Goal: Find specific page/section: Find specific page/section

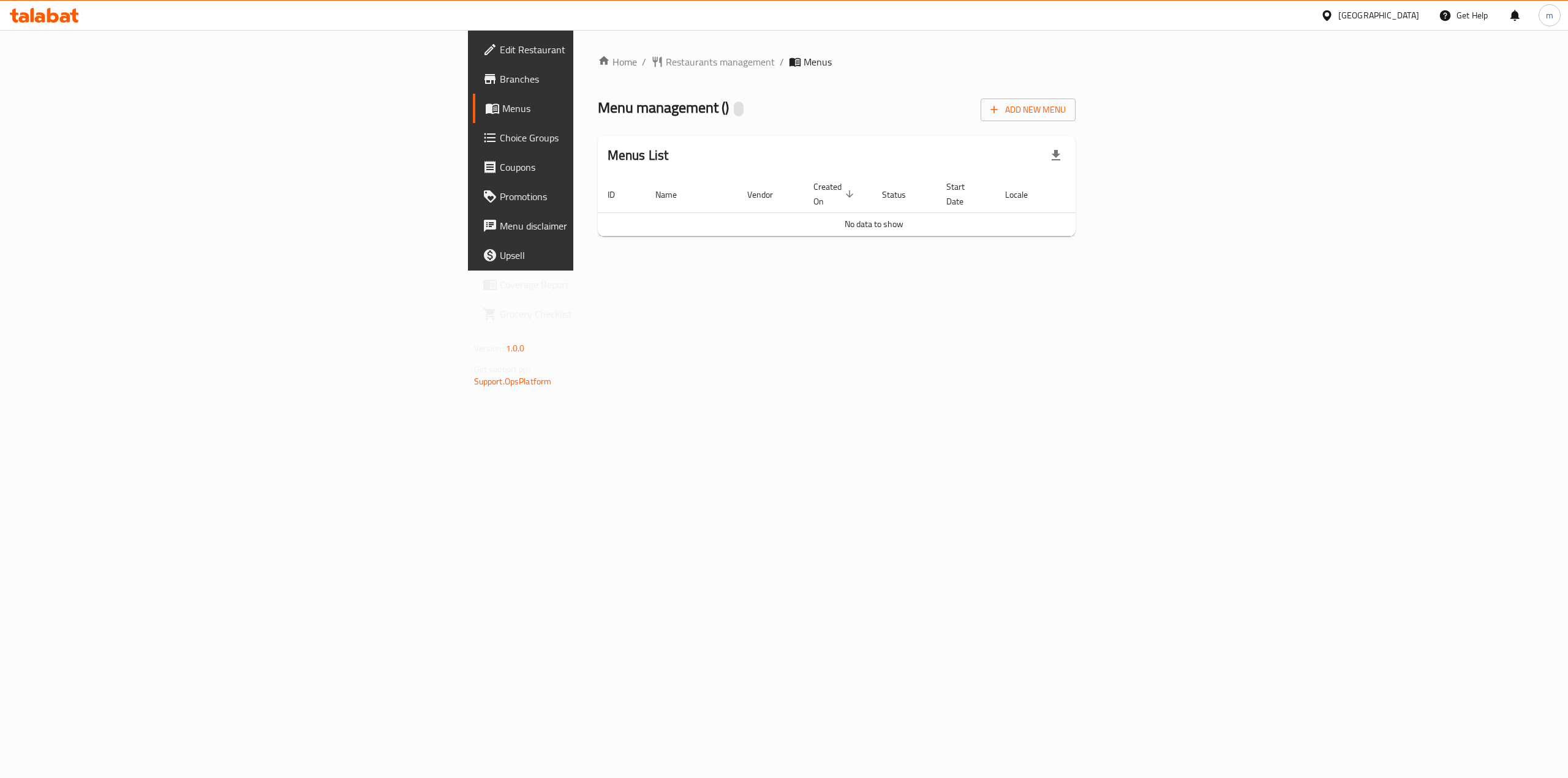
click at [500, 82] on span "Branches" at bounding box center [610, 79] width 221 height 15
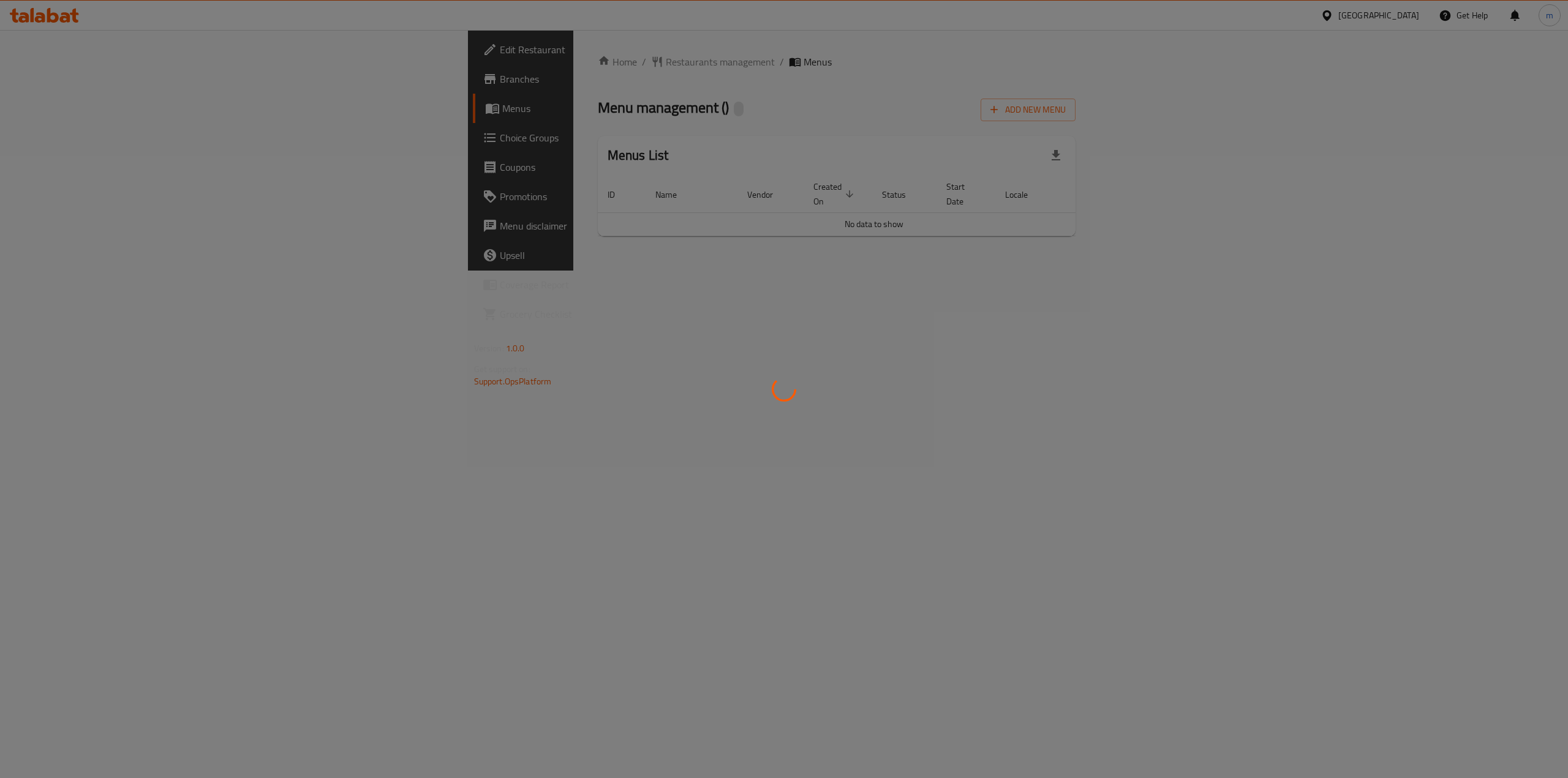
click at [72, 145] on div at bounding box center [784, 389] width 1568 height 778
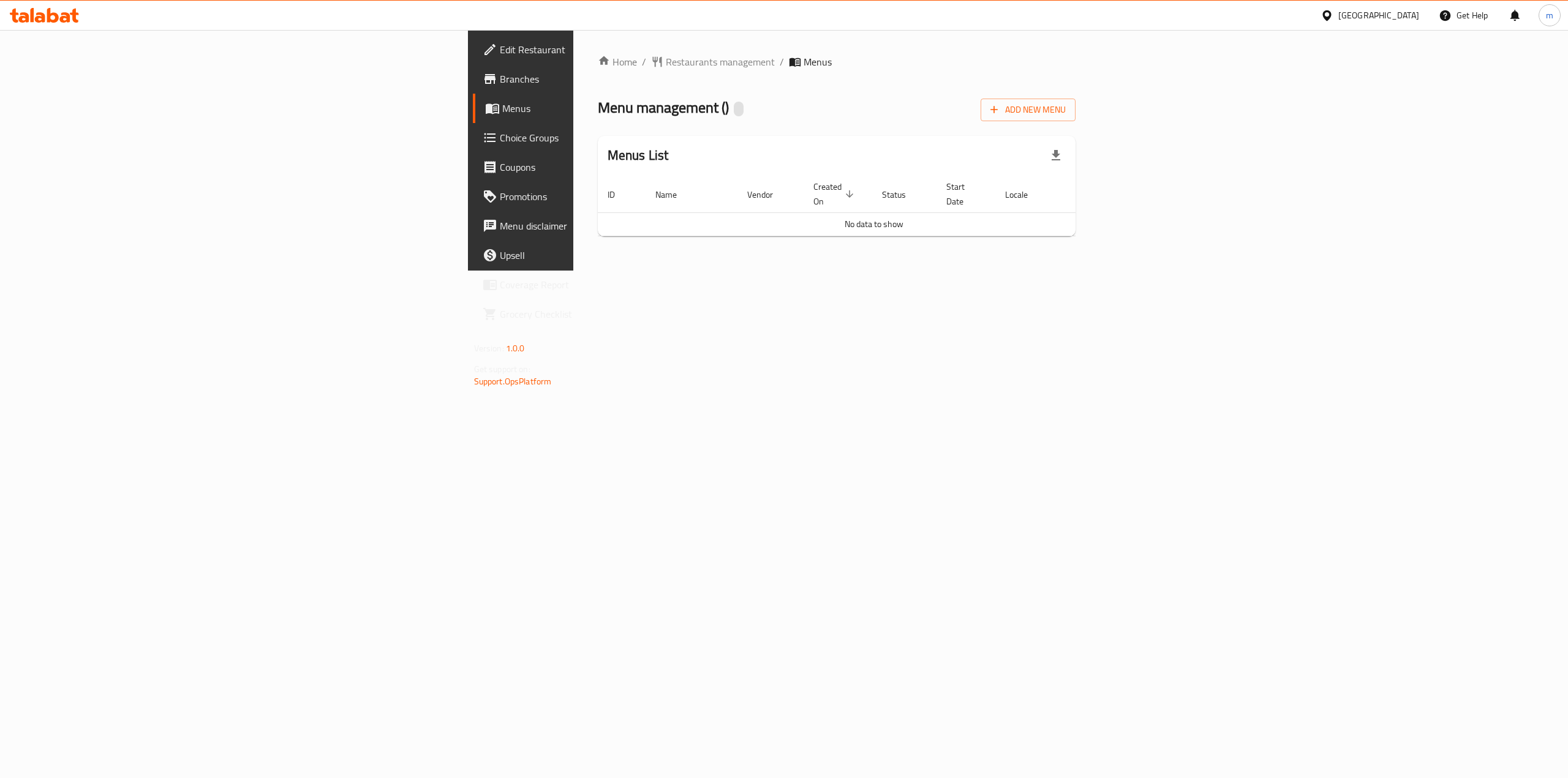
click at [500, 54] on span "Edit Restaurant" at bounding box center [610, 50] width 221 height 15
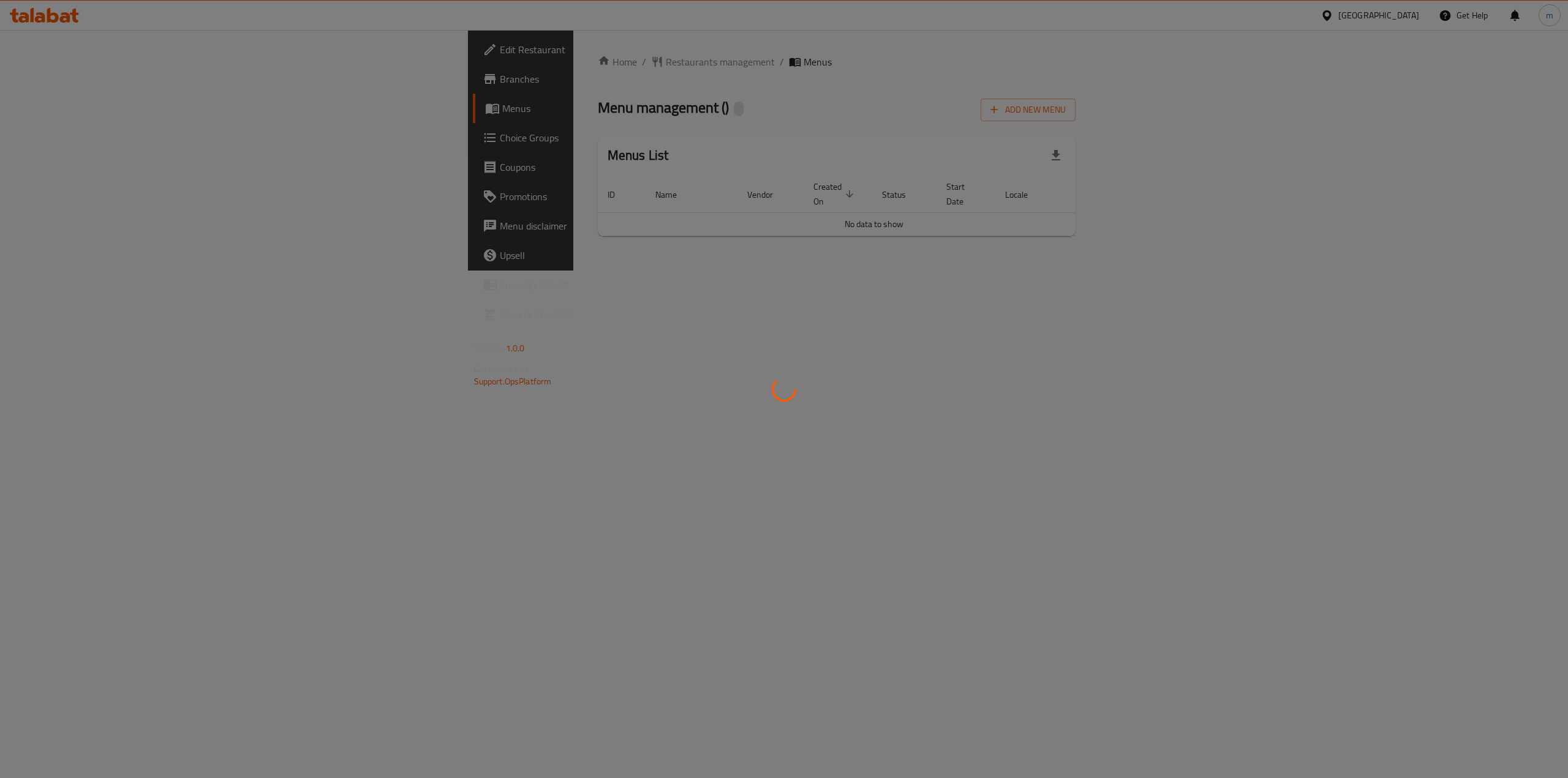
click at [46, 81] on div at bounding box center [784, 389] width 1568 height 778
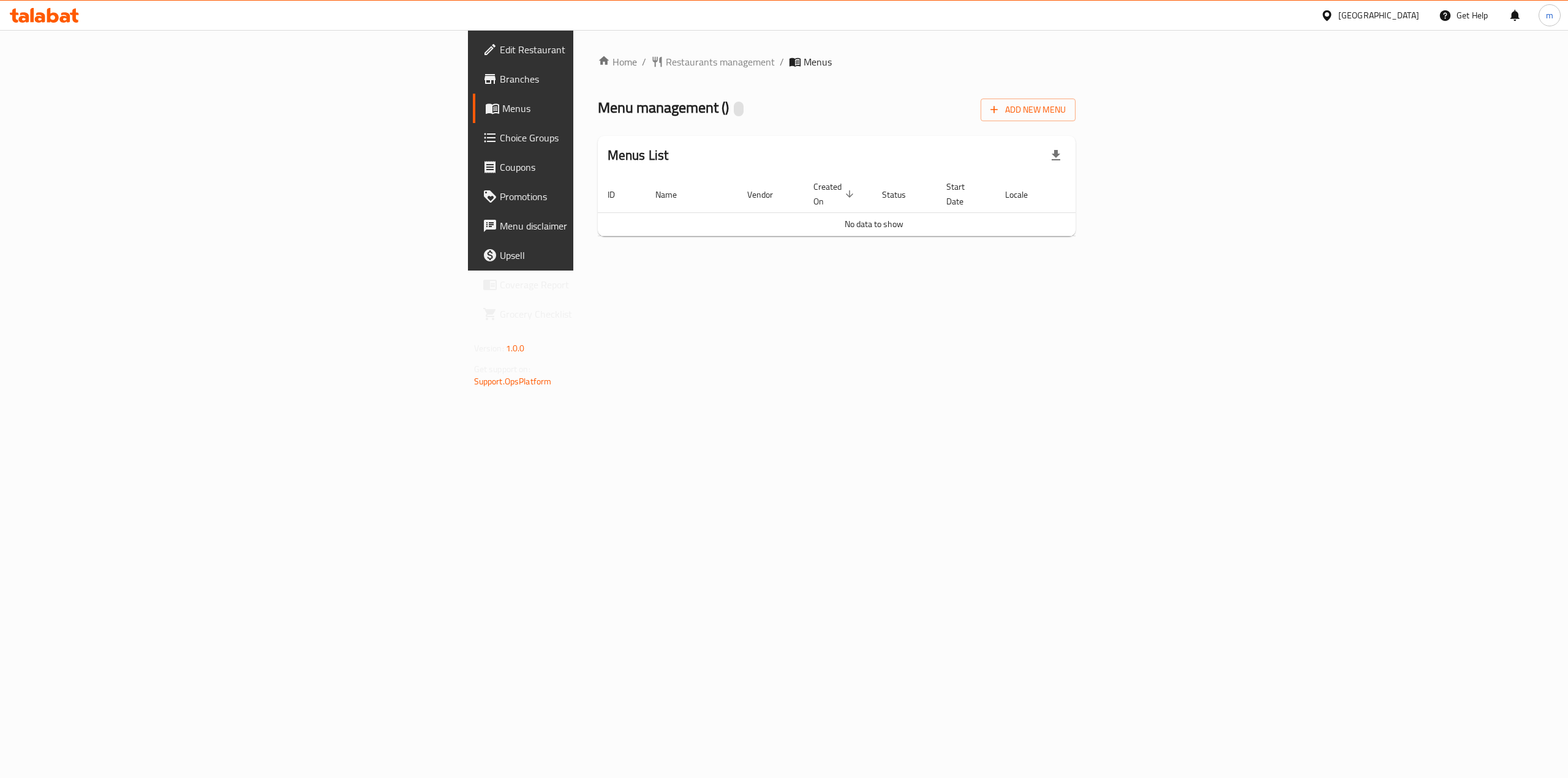
click at [500, 81] on span "Branches" at bounding box center [610, 79] width 221 height 15
